Goal: Entertainment & Leisure: Consume media (video, audio)

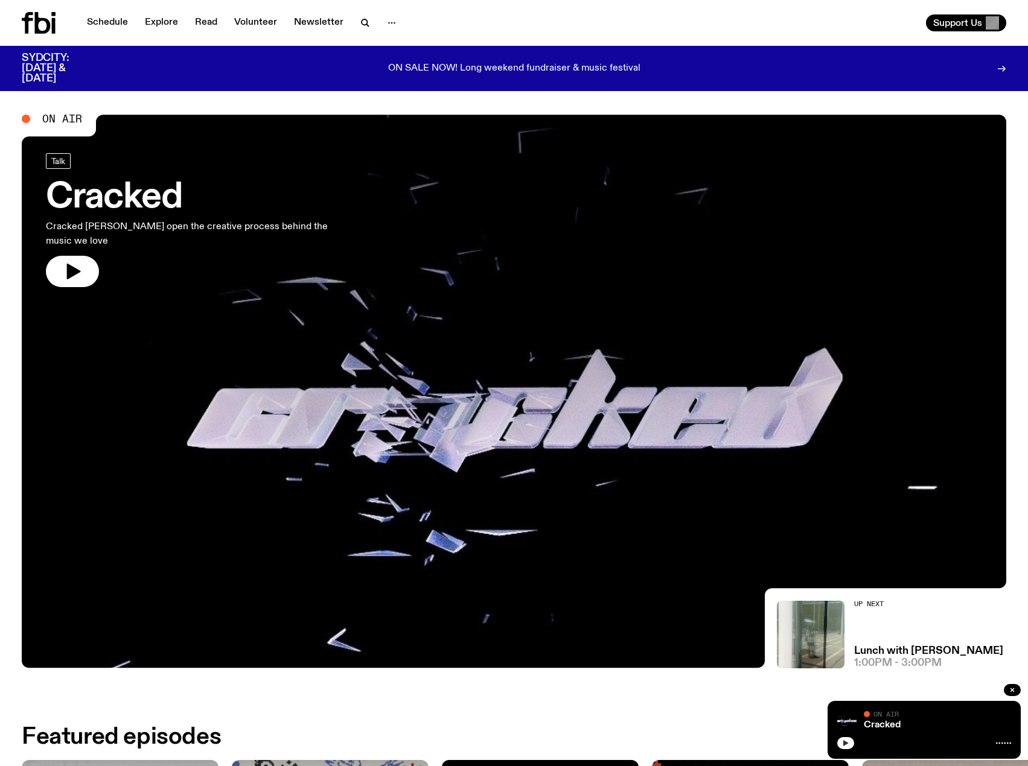
click at [845, 744] on icon "button" at bounding box center [845, 744] width 5 height 6
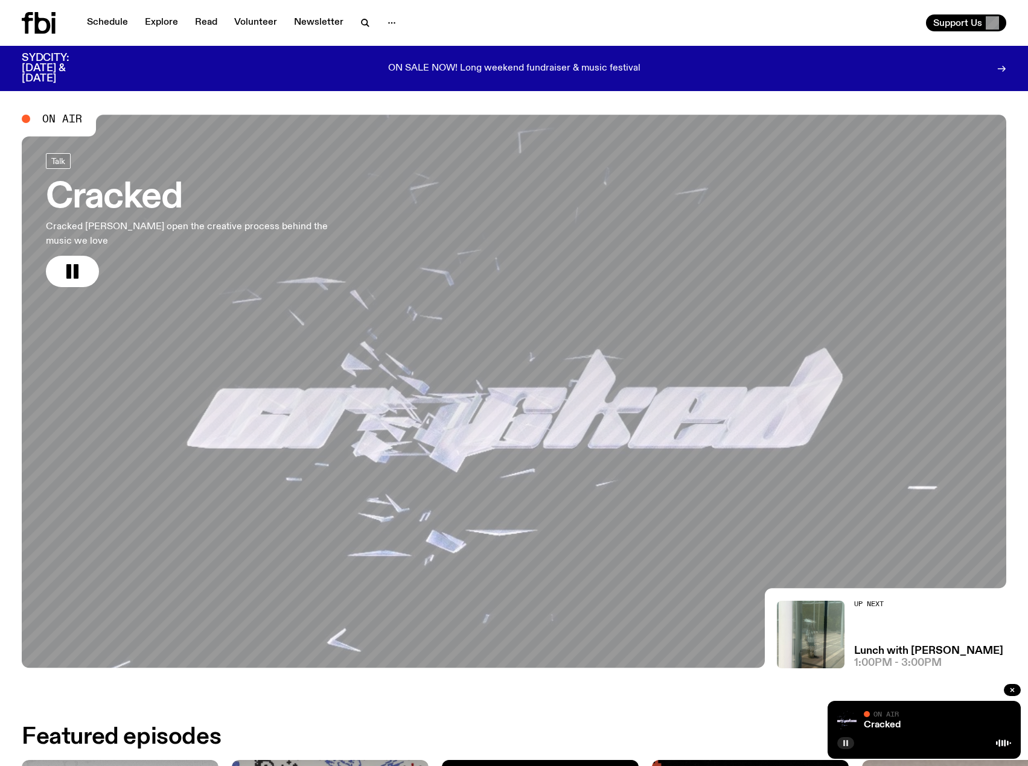
click at [130, 196] on h3 "Cracked" at bounding box center [200, 198] width 309 height 34
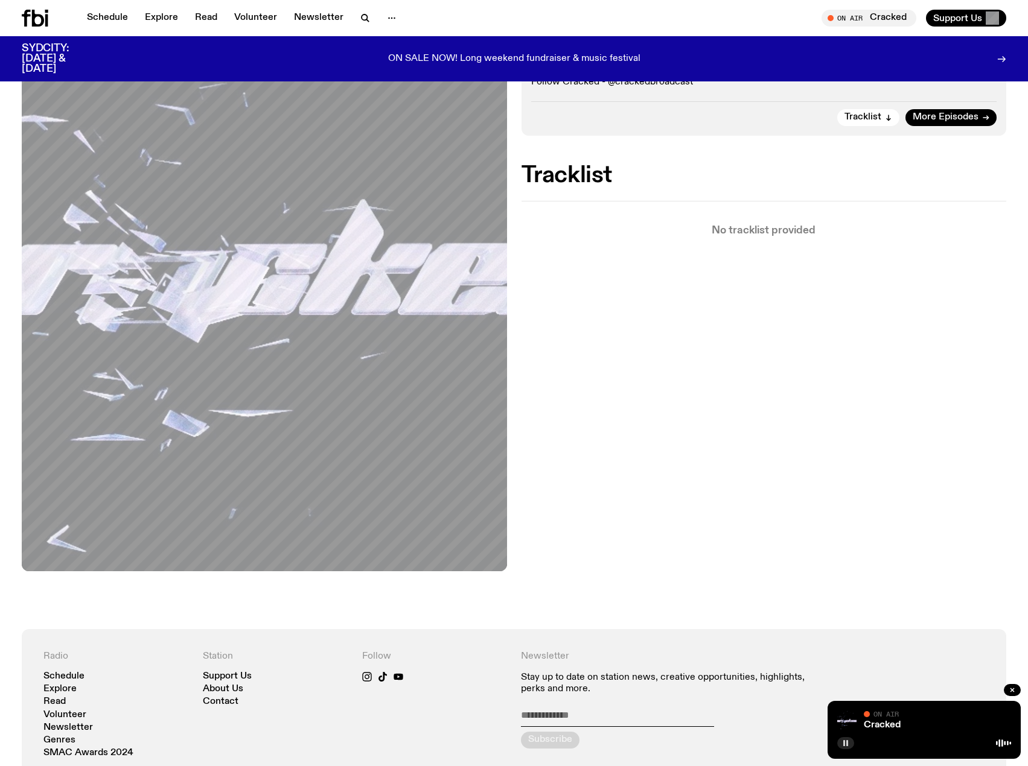
scroll to position [150, 0]
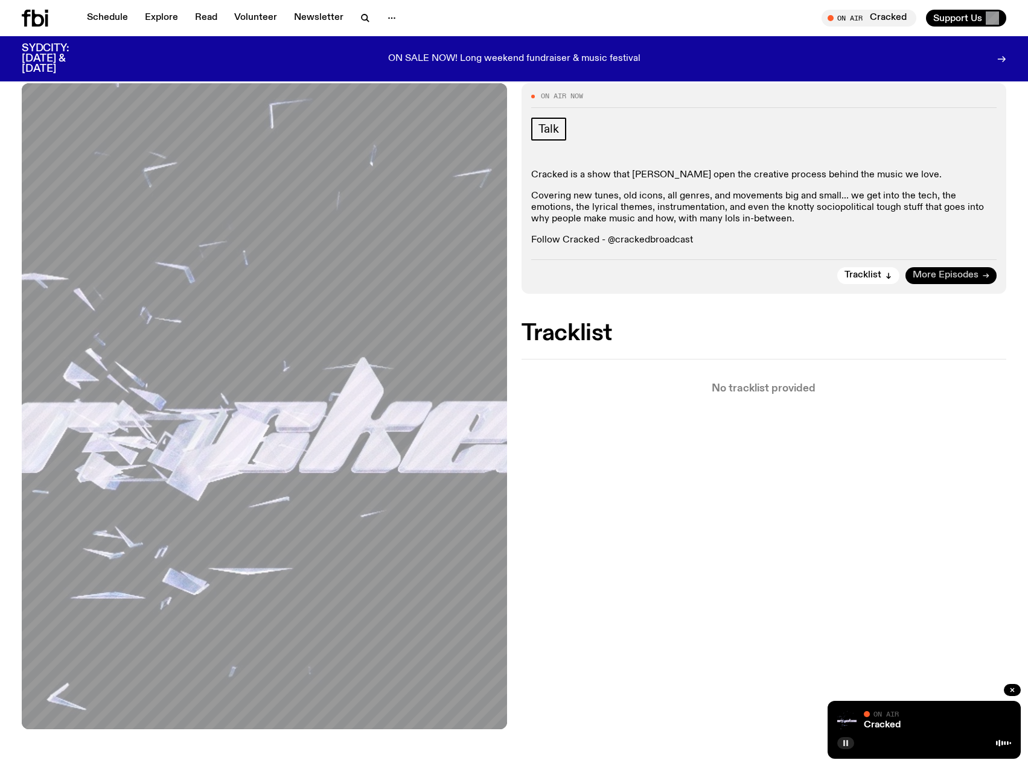
click at [983, 275] on icon at bounding box center [985, 275] width 7 height 7
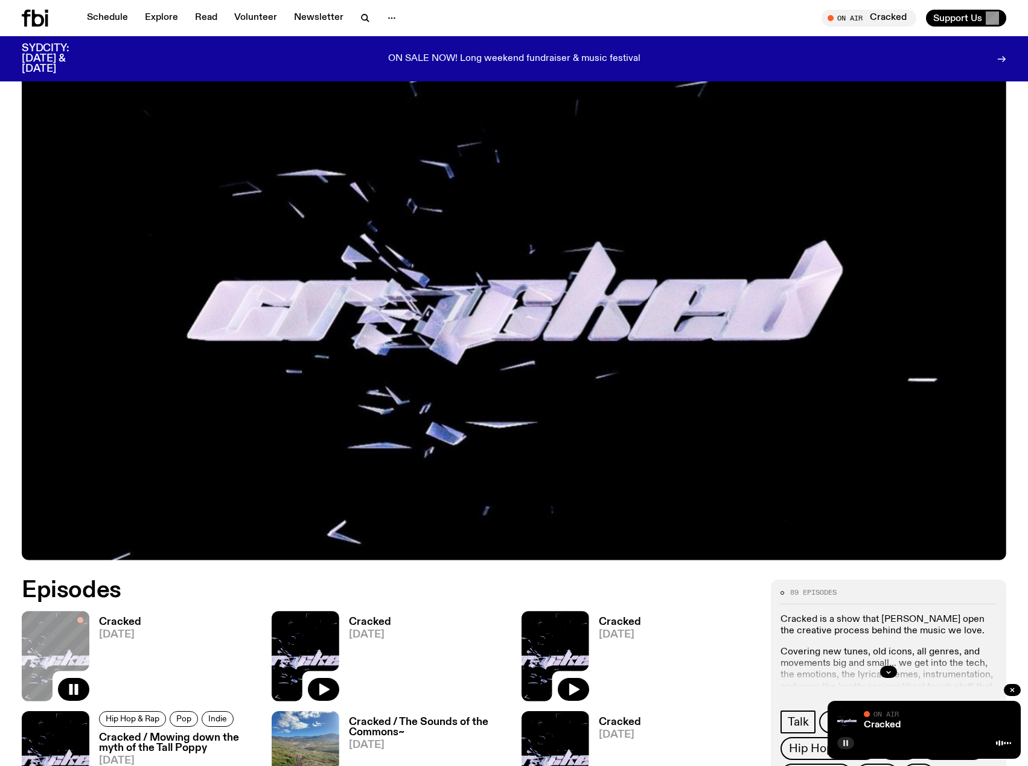
scroll to position [474, 0]
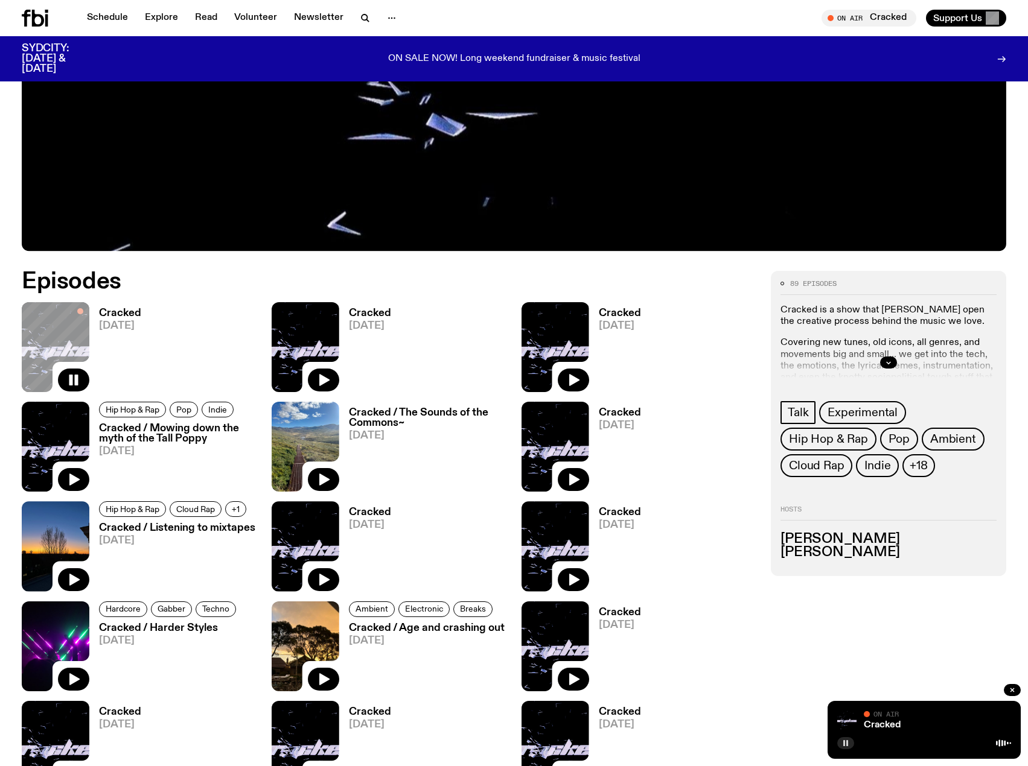
click at [369, 308] on h3 "Cracked" at bounding box center [370, 313] width 42 height 10
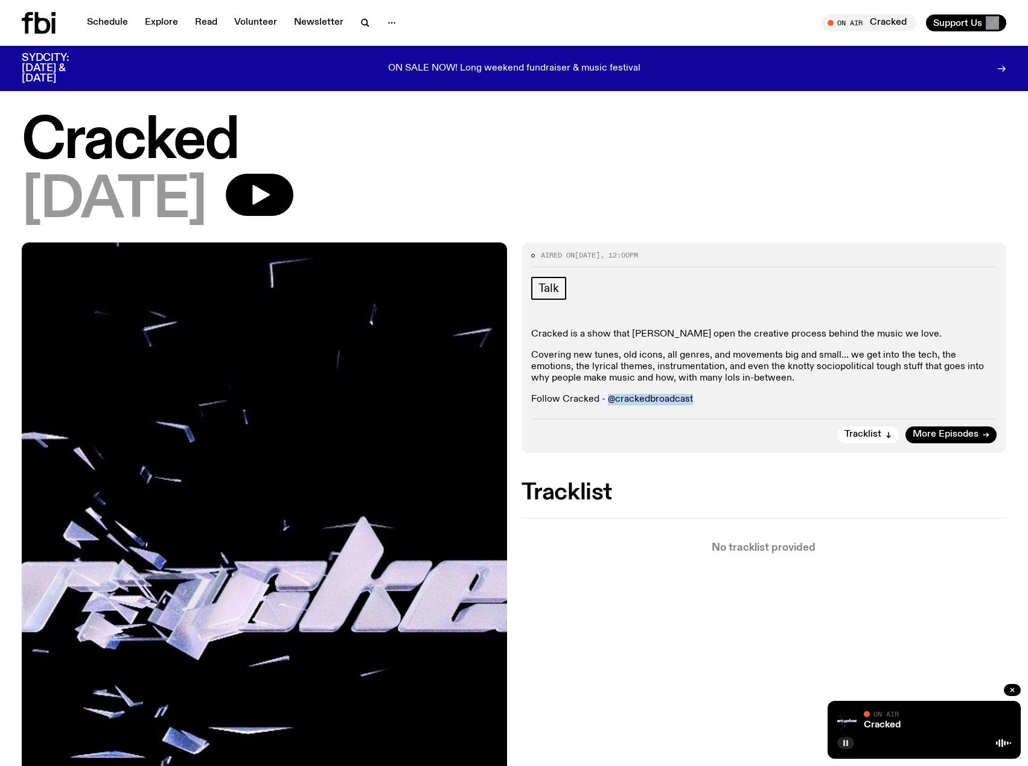
drag, startPoint x: 607, startPoint y: 397, endPoint x: 691, endPoint y: 399, distance: 84.5
click at [691, 399] on p "Follow Cracked - @crackedbroadcast" at bounding box center [764, 399] width 466 height 11
click at [43, 20] on icon at bounding box center [43, 23] width 16 height 22
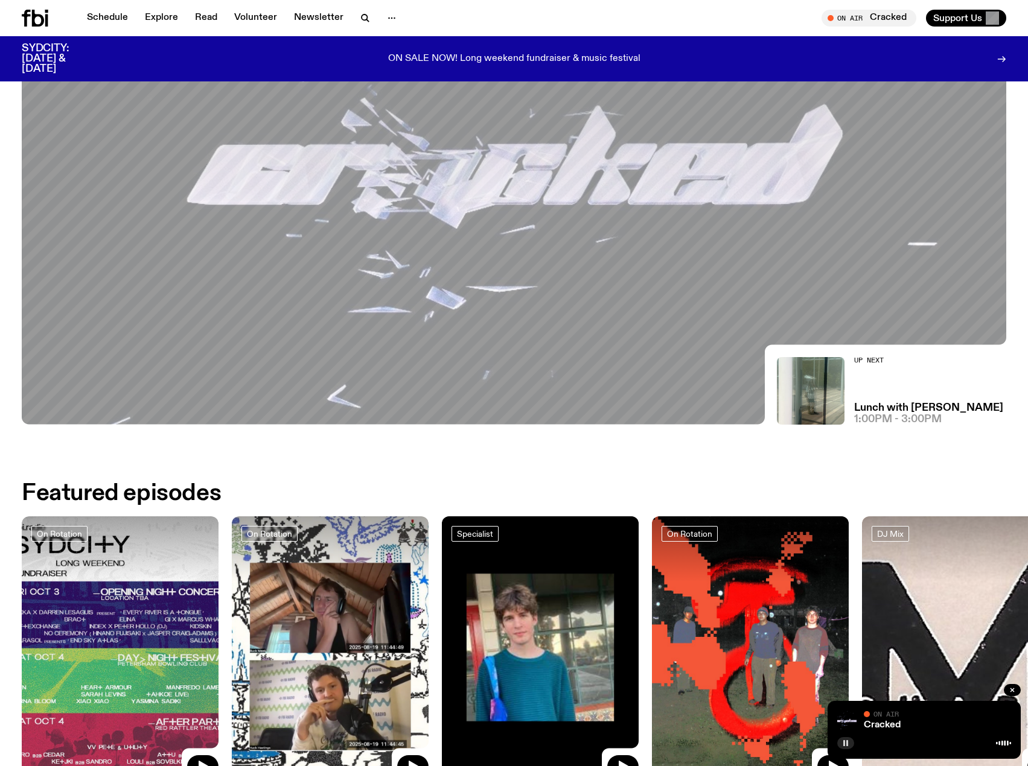
scroll to position [234, 0]
click at [878, 403] on h3 "Lunch with [PERSON_NAME]" at bounding box center [928, 408] width 149 height 10
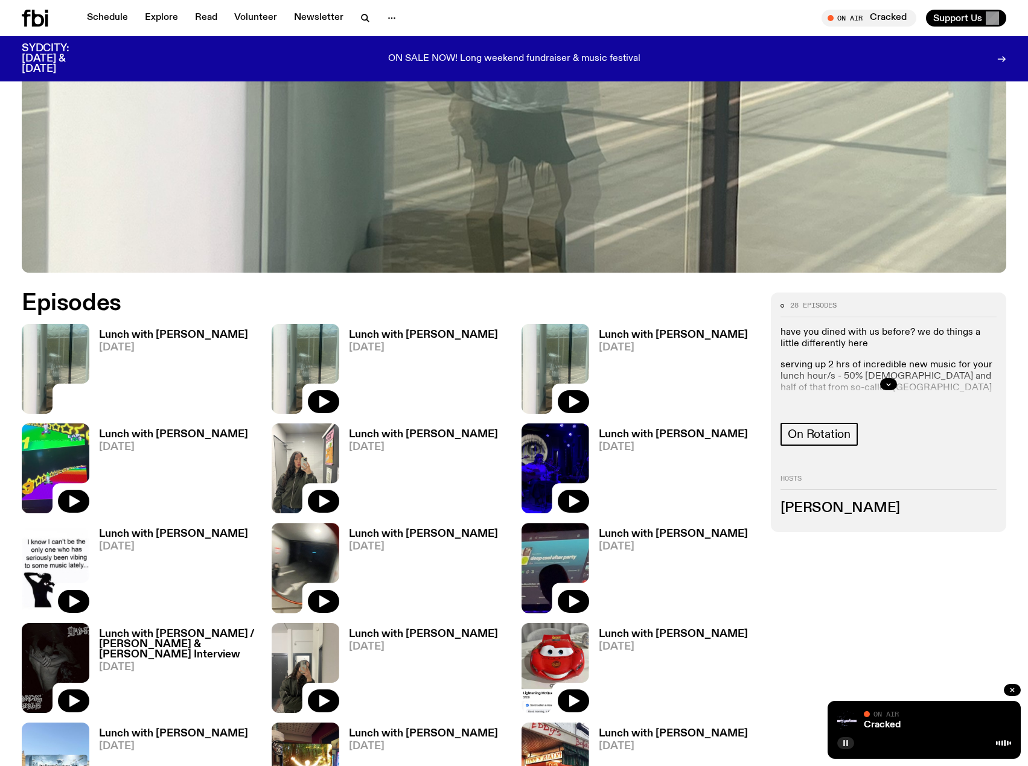
scroll to position [474, 0]
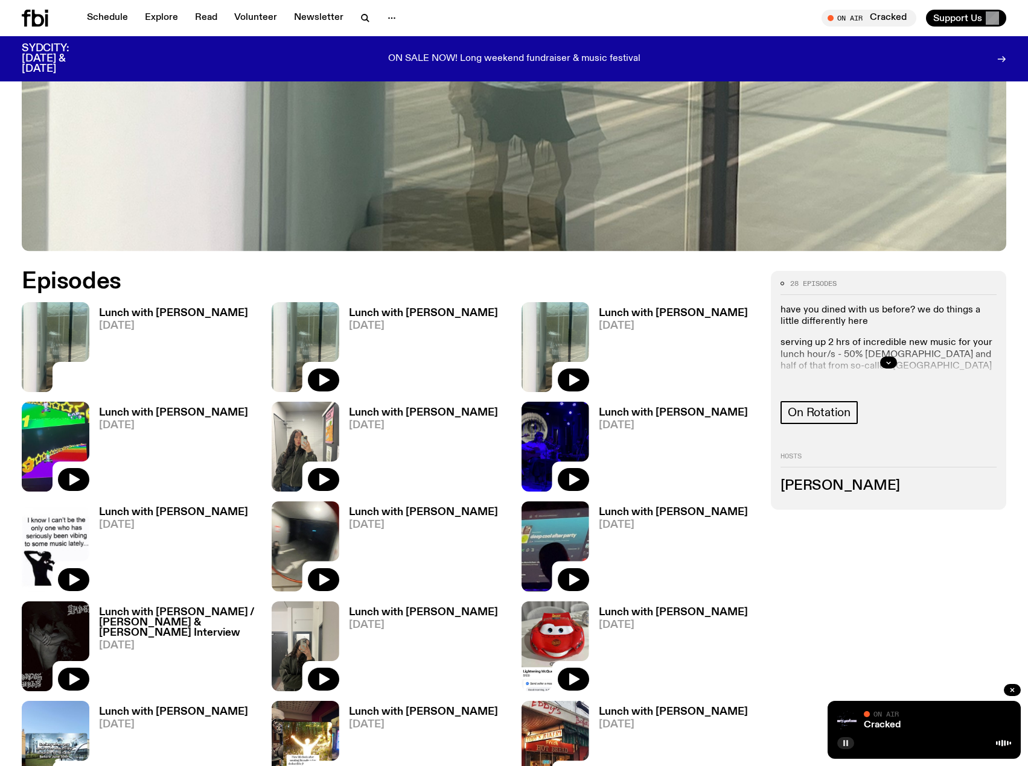
click at [162, 310] on h3 "Lunch with [PERSON_NAME]" at bounding box center [173, 313] width 149 height 10
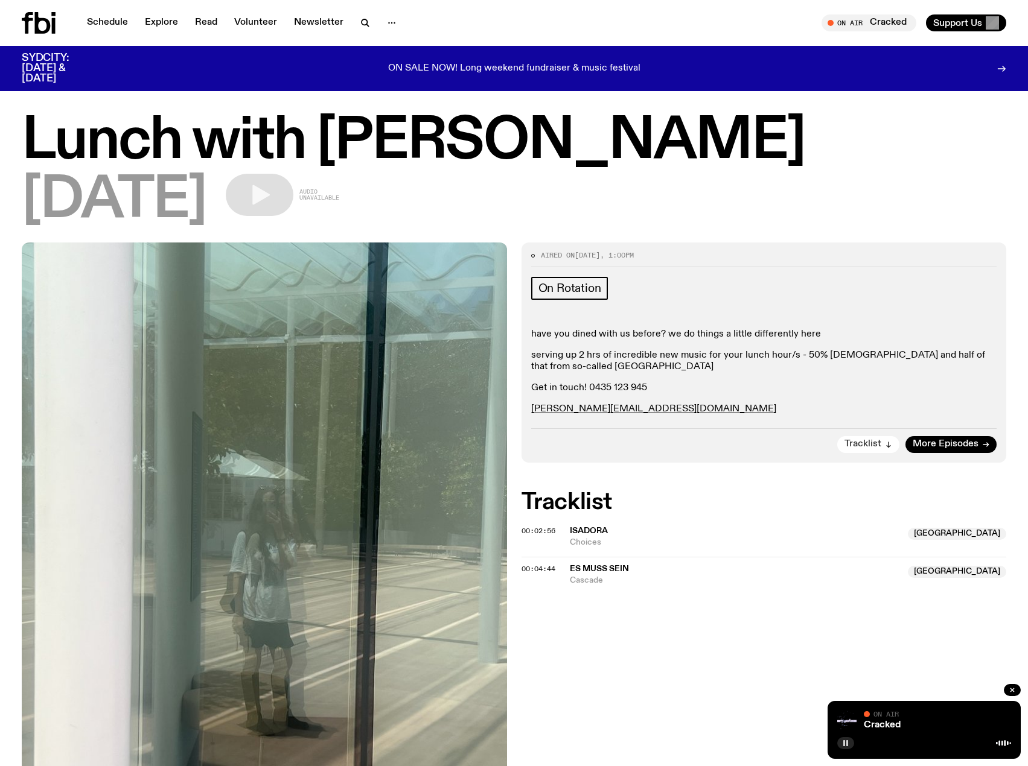
click at [868, 445] on span "Tracklist" at bounding box center [862, 444] width 37 height 9
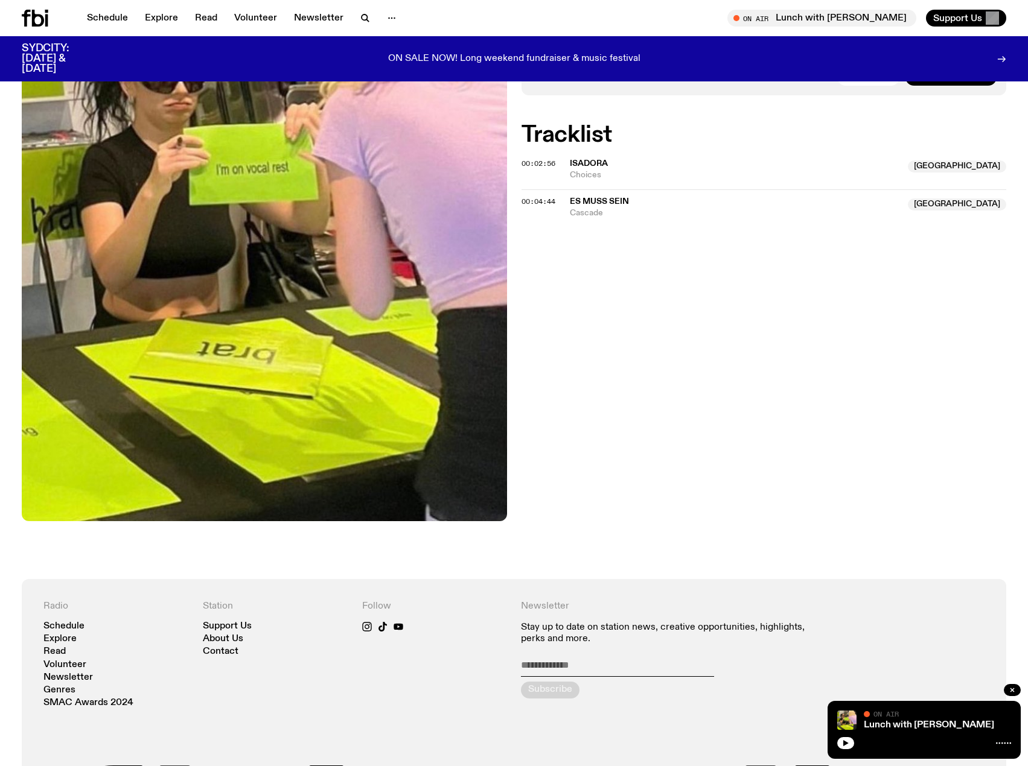
scroll to position [56, 0]
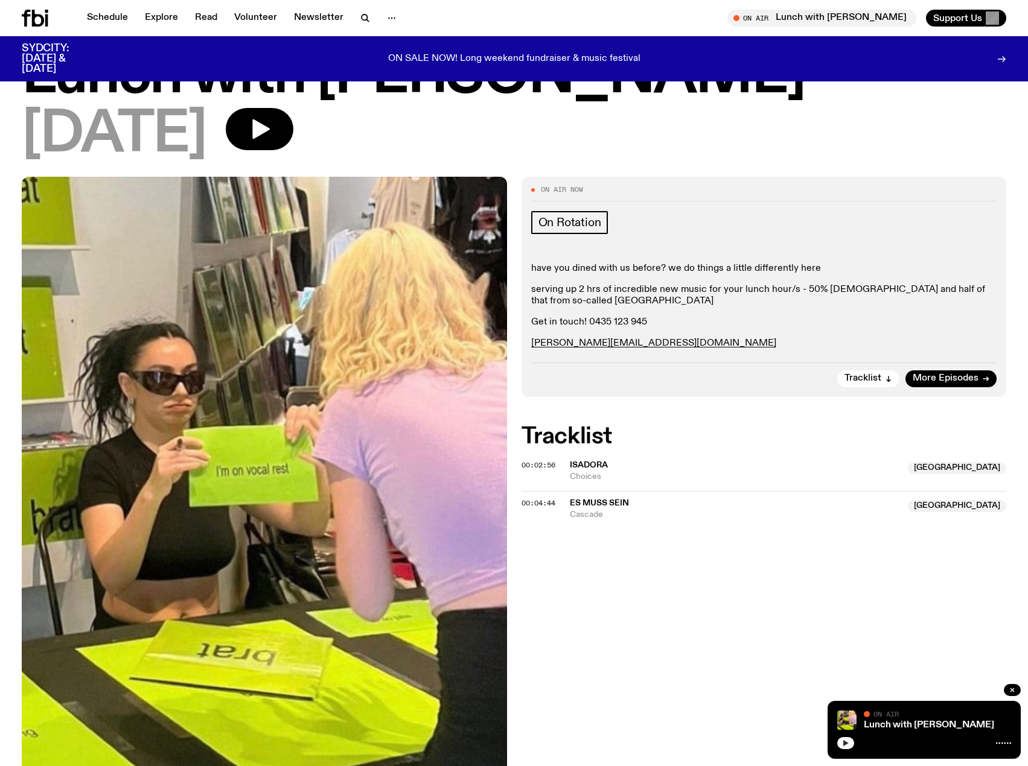
click at [841, 748] on button "button" at bounding box center [845, 743] width 17 height 12
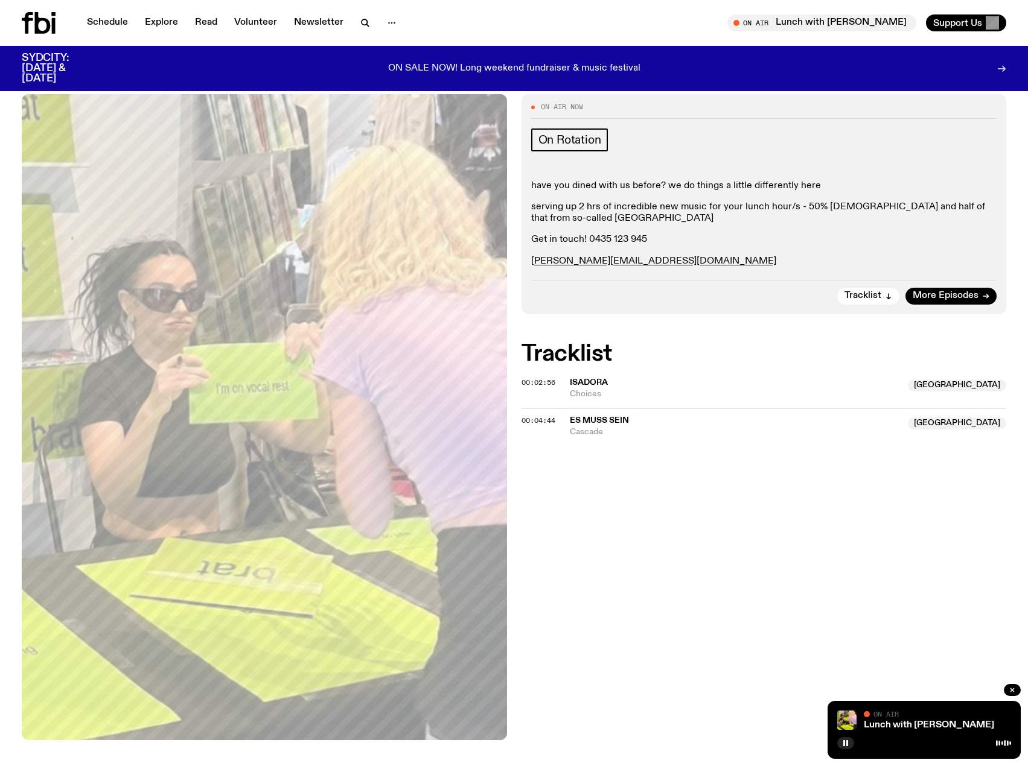
scroll to position [0, 0]
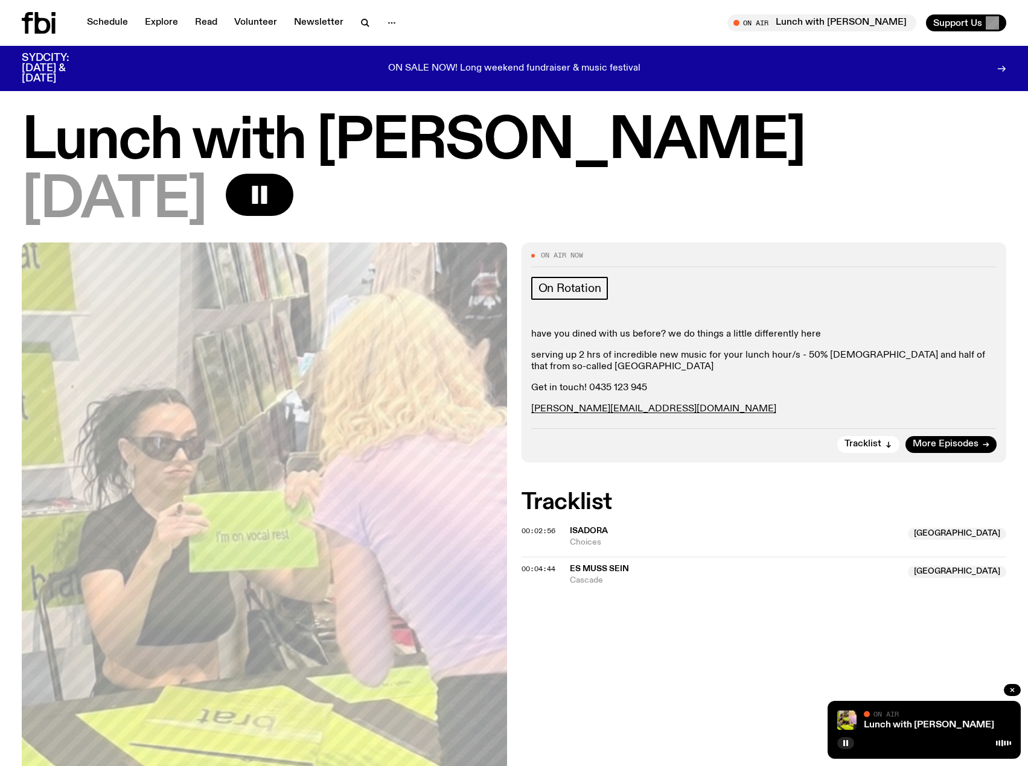
click at [538, 63] on p "ON SALE NOW! Long weekend fundraiser & music festival" at bounding box center [514, 68] width 252 height 11
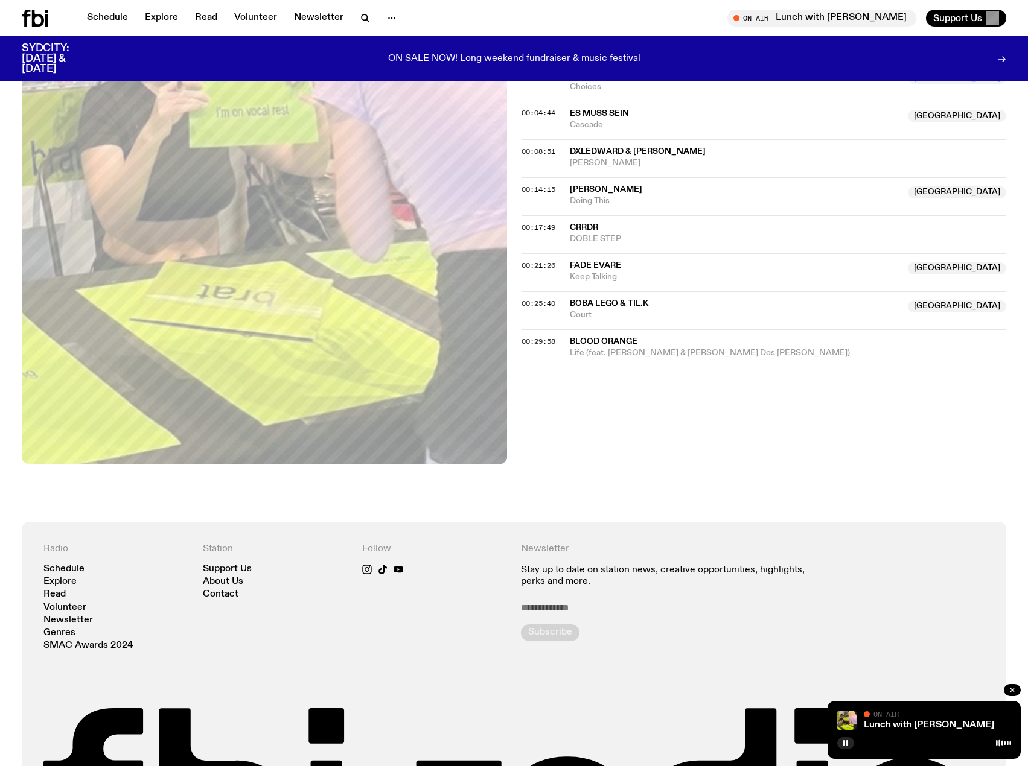
scroll to position [415, 0]
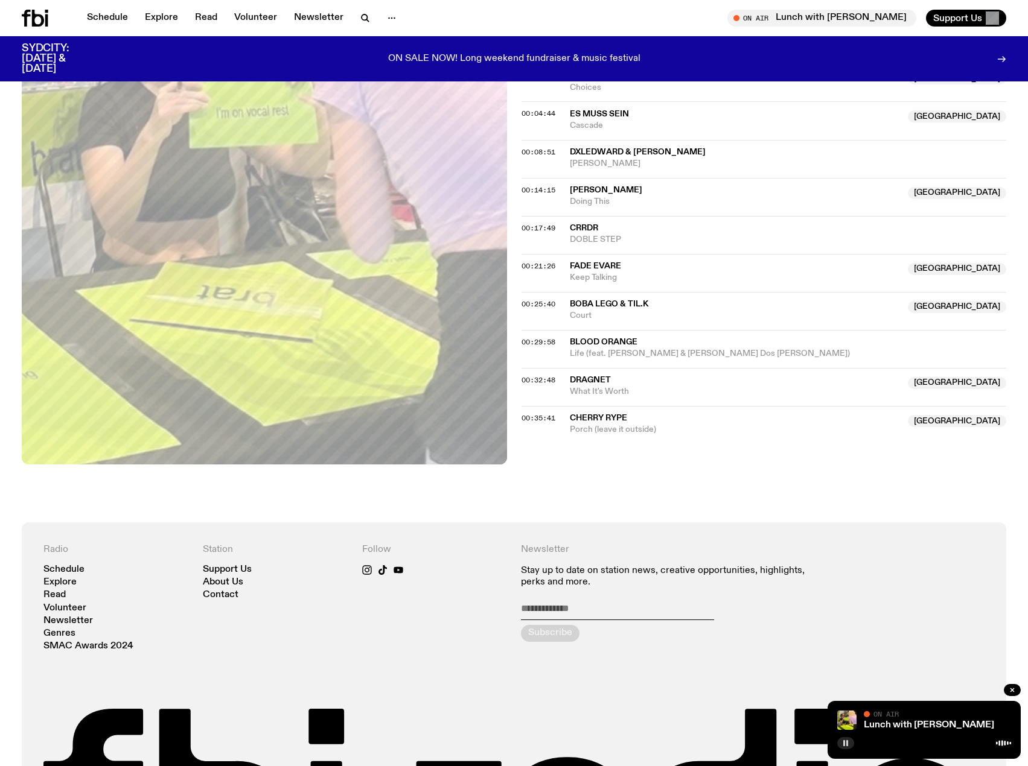
click at [846, 746] on icon "button" at bounding box center [845, 743] width 7 height 7
